Goal: Navigation & Orientation: Find specific page/section

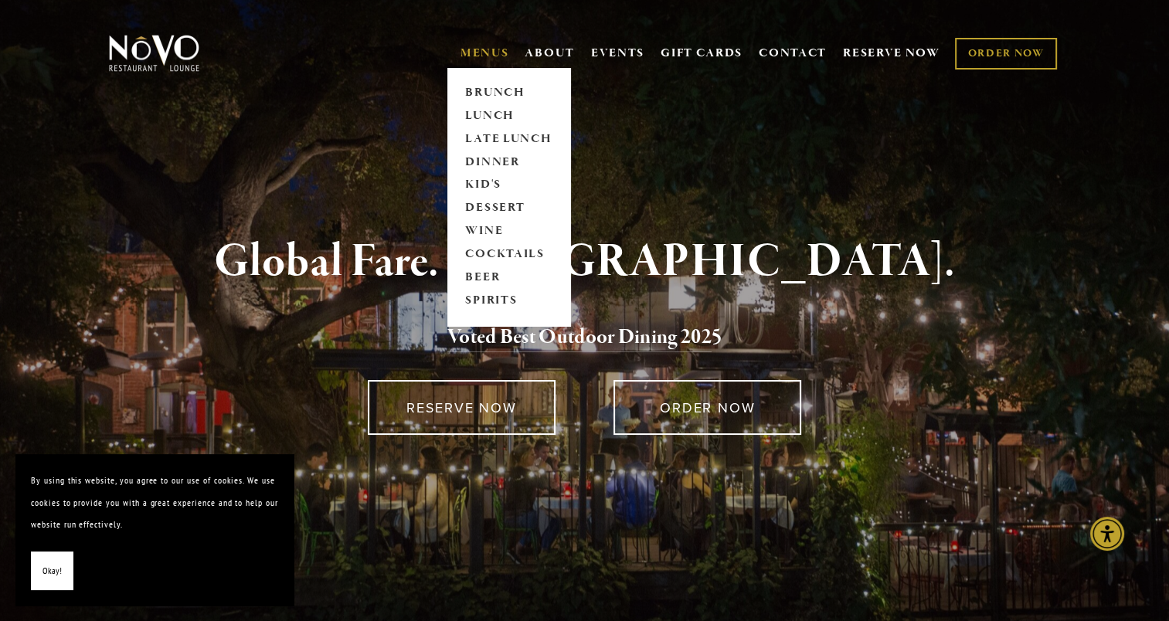
click at [478, 60] on link "MENUS" at bounding box center [485, 53] width 49 height 15
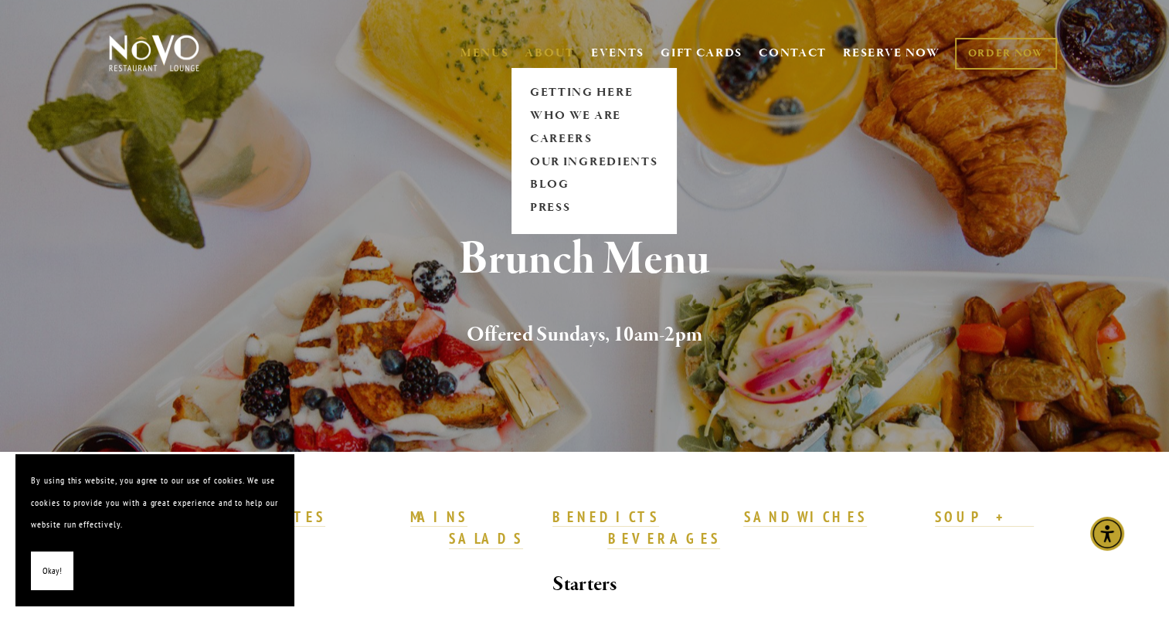
click at [544, 52] on link "ABOUT" at bounding box center [550, 53] width 50 height 15
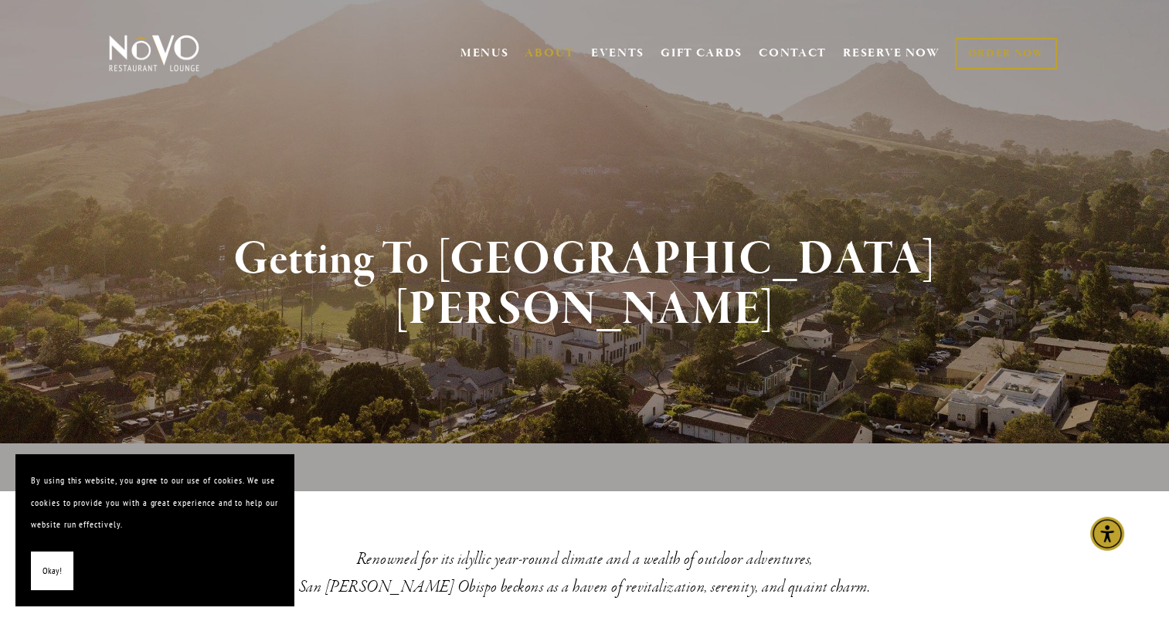
click at [475, 55] on link "MENUS" at bounding box center [485, 53] width 49 height 15
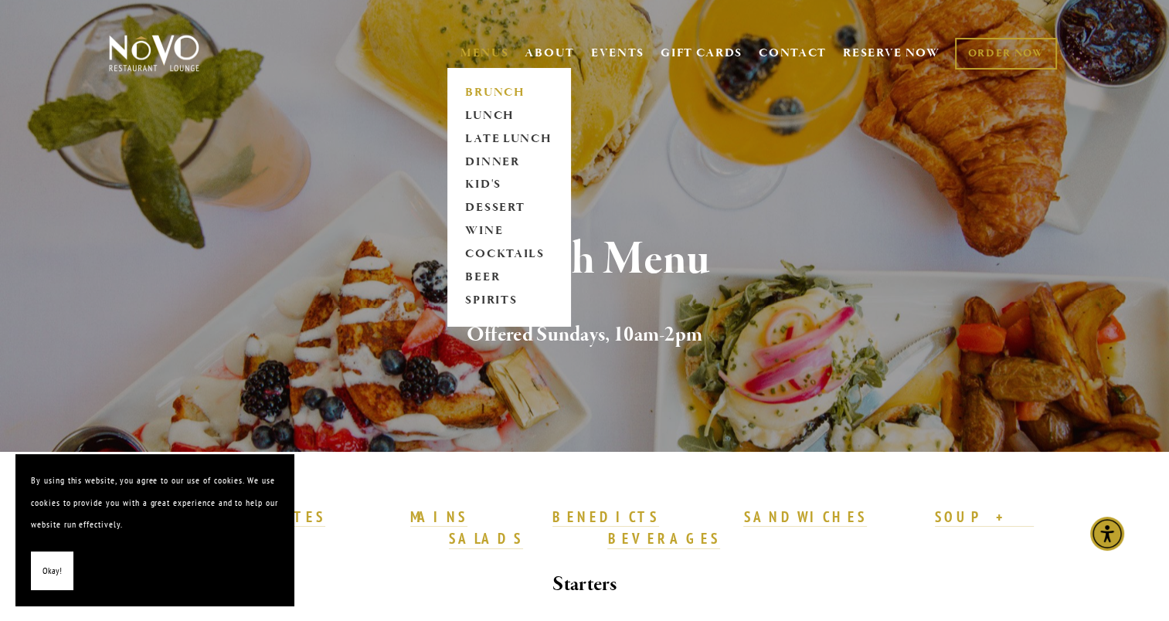
click at [475, 56] on link "MENUS" at bounding box center [485, 53] width 49 height 15
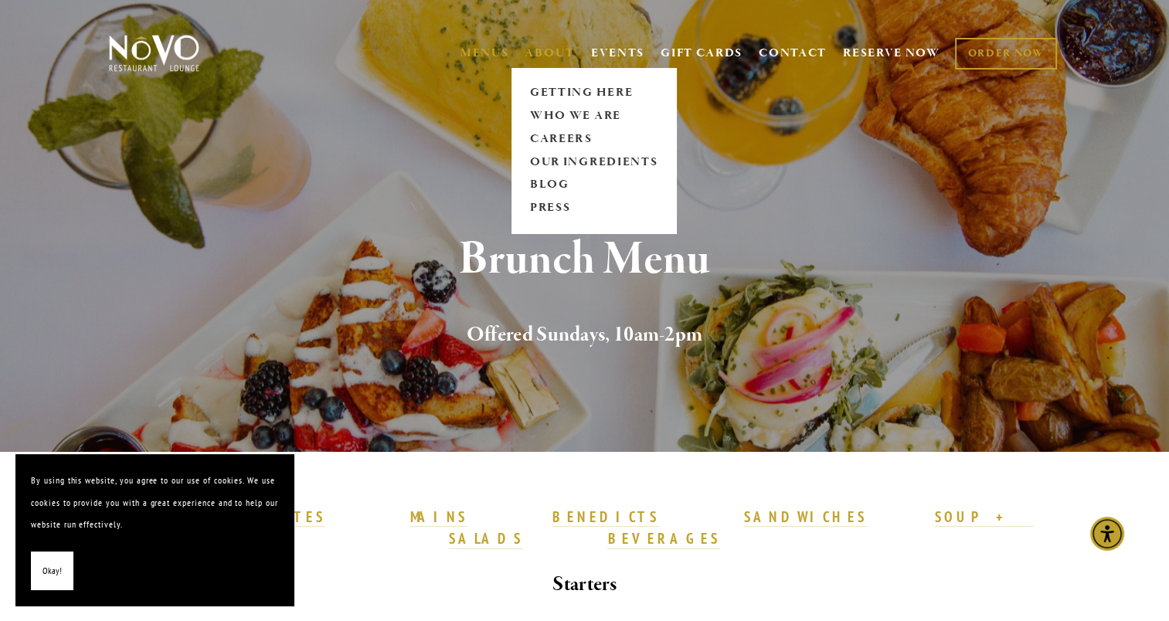
click at [545, 53] on link "ABOUT" at bounding box center [550, 53] width 50 height 15
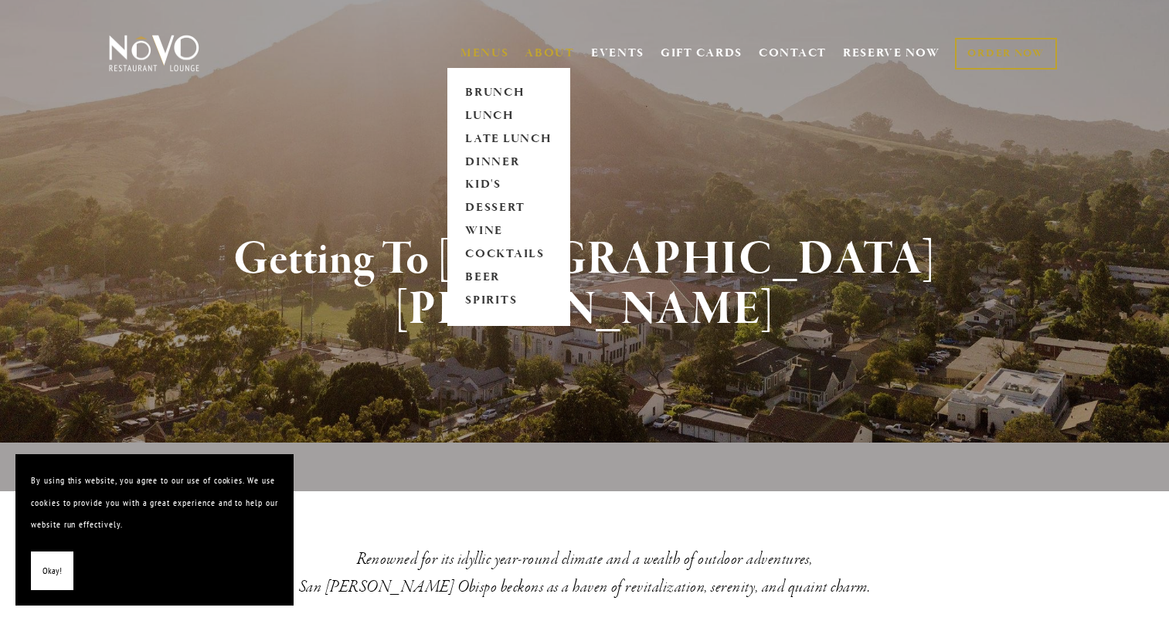
click at [473, 54] on link "MENUS" at bounding box center [485, 53] width 49 height 15
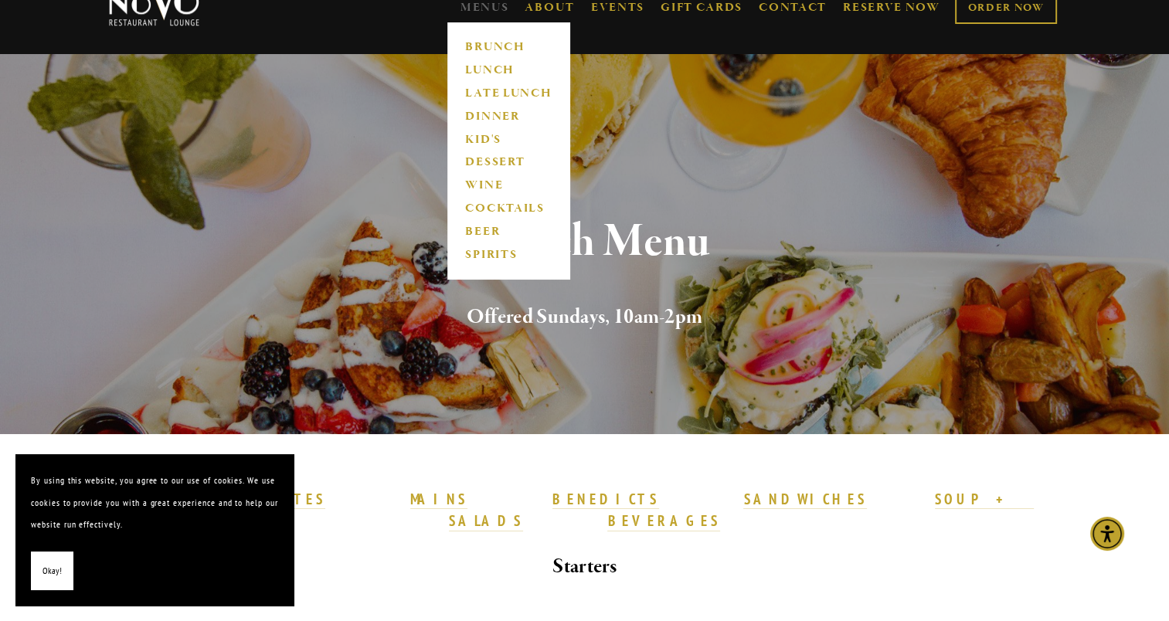
scroll to position [42, 0]
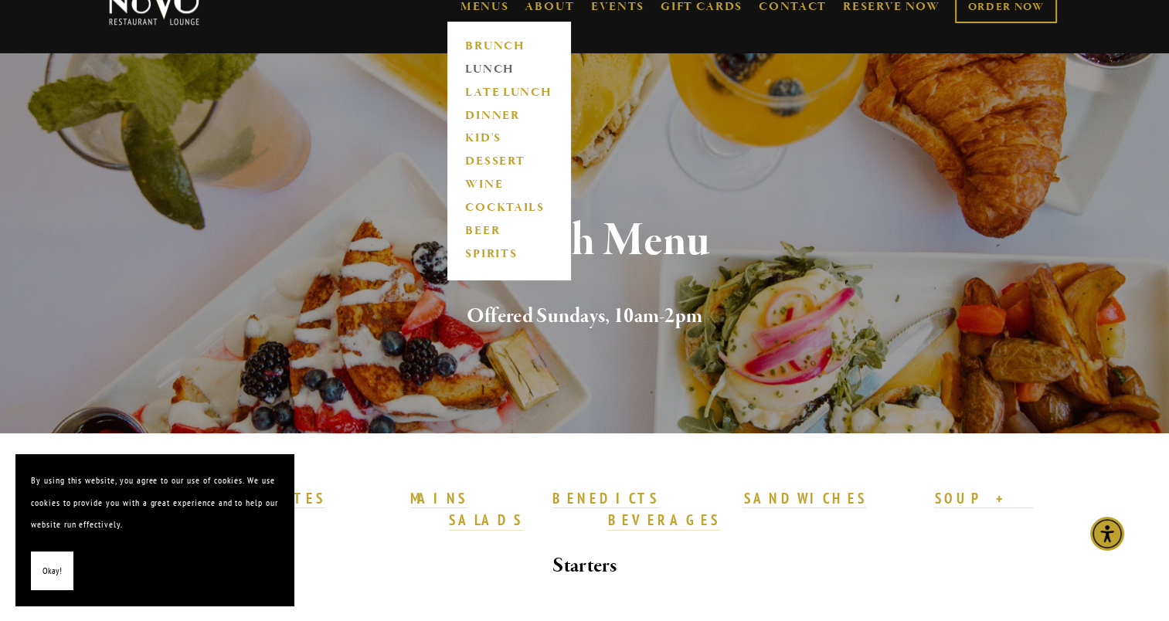
click at [465, 70] on link "LUNCH" at bounding box center [509, 69] width 97 height 23
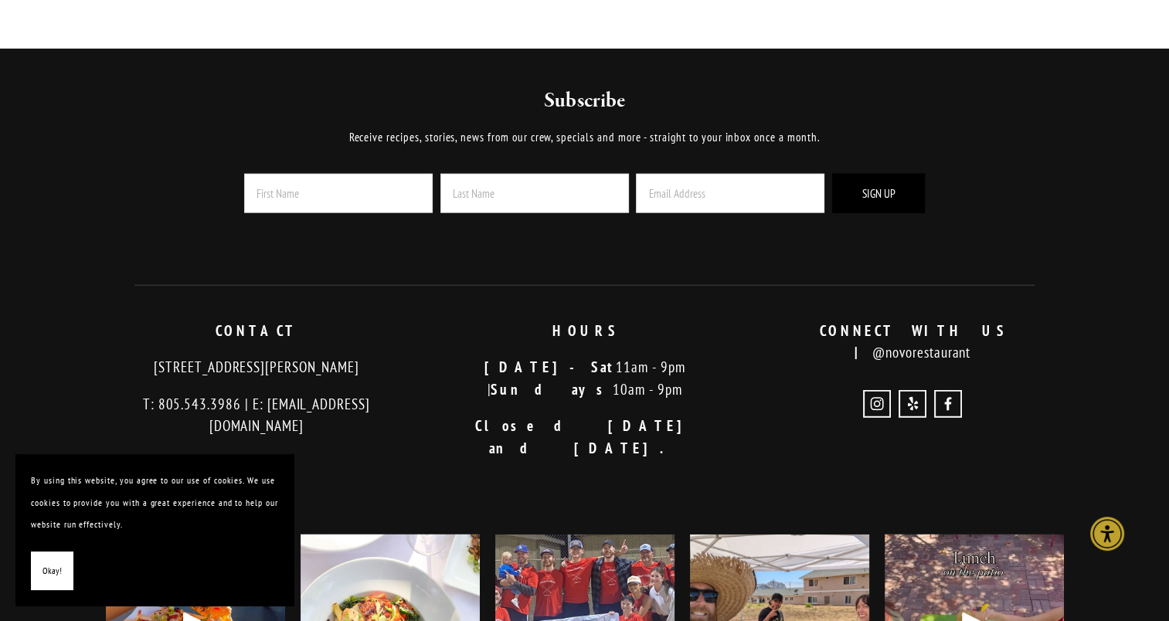
scroll to position [3887, 0]
